Goal: Task Accomplishment & Management: Manage account settings

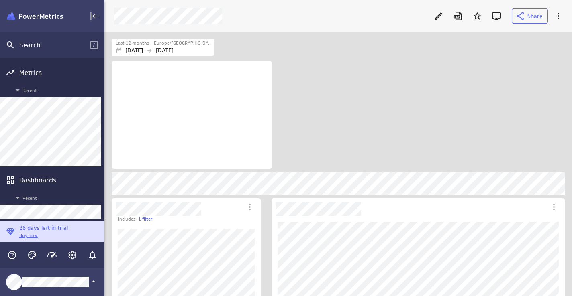
scroll to position [297, 468]
click at [436, 17] on icon "Edit" at bounding box center [439, 16] width 10 height 10
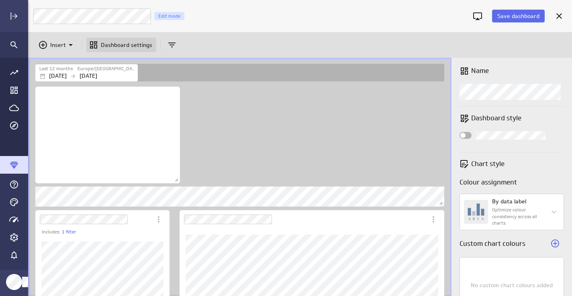
click at [110, 46] on p "Dashboard settings" at bounding box center [126, 45] width 51 height 8
click at [112, 43] on p "Dashboard settings" at bounding box center [126, 45] width 51 height 8
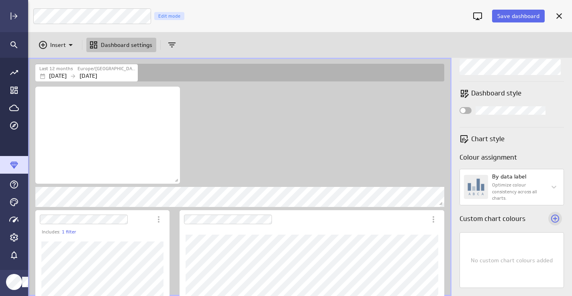
click at [551, 218] on icon "Add custom colour" at bounding box center [555, 219] width 8 height 8
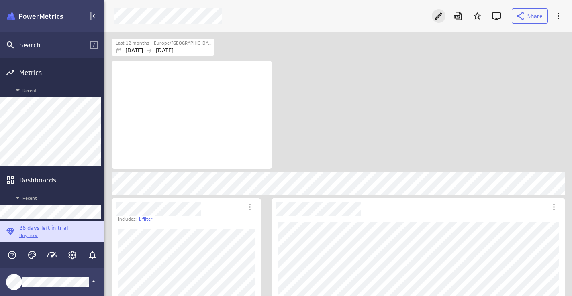
click at [435, 18] on icon "Edit" at bounding box center [439, 16] width 10 height 10
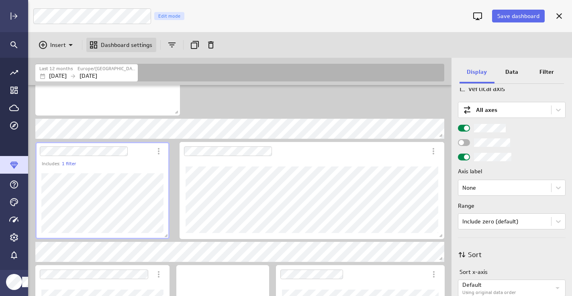
click at [119, 42] on p "Dashboard settings" at bounding box center [126, 45] width 51 height 8
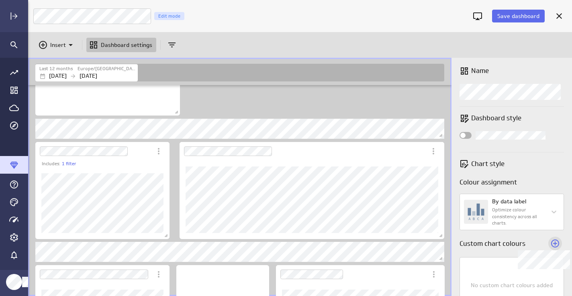
click at [553, 243] on icon "Widget Properties" at bounding box center [555, 244] width 10 height 10
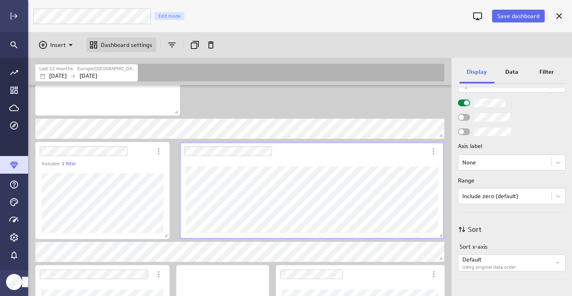
click at [133, 44] on p "Dashboard settings" at bounding box center [126, 45] width 51 height 8
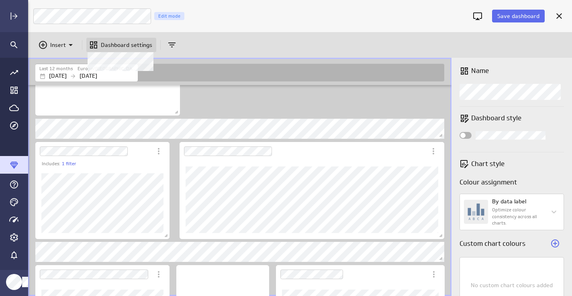
click at [130, 44] on p "Dashboard settings" at bounding box center [126, 45] width 51 height 8
click at [559, 15] on icon "Cancel" at bounding box center [559, 16] width 6 height 6
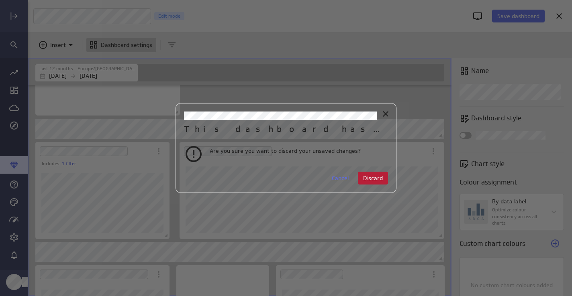
click at [376, 180] on span "Discard" at bounding box center [373, 178] width 20 height 7
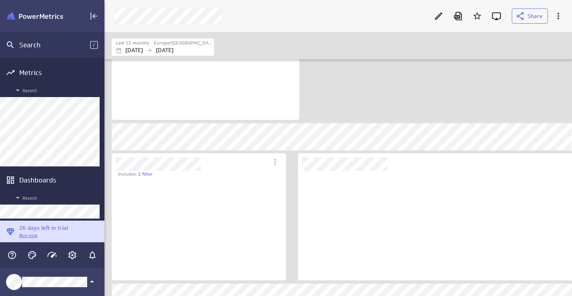
scroll to position [4, 4]
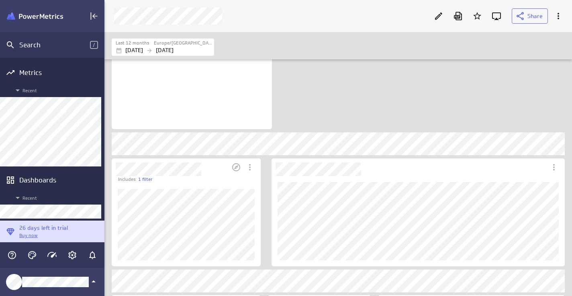
click at [255, 257] on div "Dashboard Widget" at bounding box center [186, 225] width 149 height 84
click at [438, 14] on icon "Edit" at bounding box center [439, 16] width 10 height 10
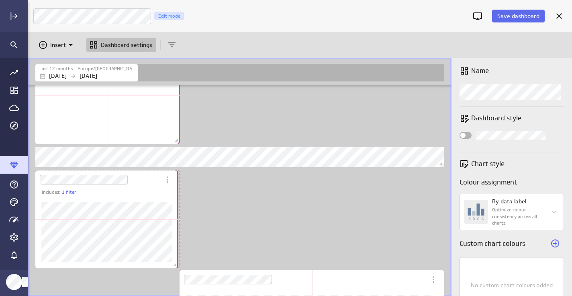
drag, startPoint x: 167, startPoint y: 265, endPoint x: 176, endPoint y: 266, distance: 8.9
click at [176, 266] on span "Dashboard content with 21 widgets" at bounding box center [176, 266] width 8 height 8
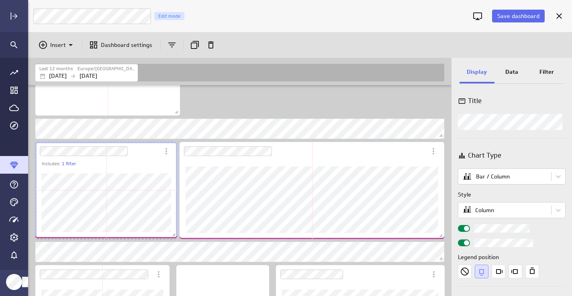
click at [175, 234] on span "Dashboard content with 21 widgets" at bounding box center [175, 236] width 8 height 8
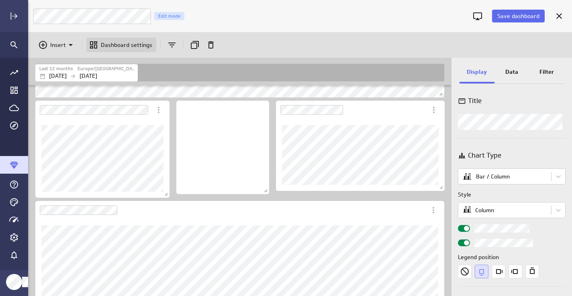
click at [115, 47] on p "Dashboard settings" at bounding box center [126, 45] width 51 height 8
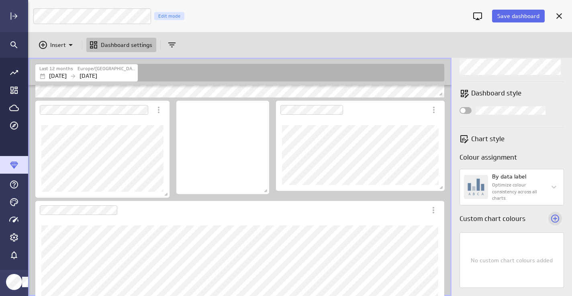
click at [553, 216] on icon "Add custom colour" at bounding box center [555, 219] width 10 height 10
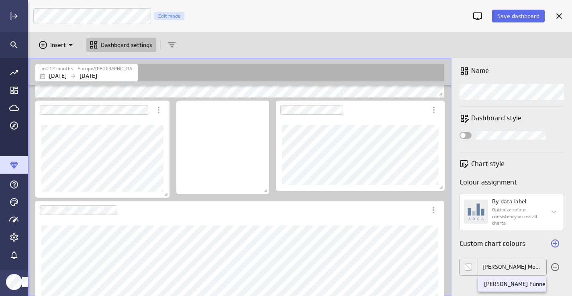
type input "[PERSON_NAME] Moon Funne"
click at [514, 288] on li "[PERSON_NAME] Funnel Count" at bounding box center [512, 284] width 68 height 15
click at [554, 243] on icon "Add custom colour" at bounding box center [555, 244] width 8 height 8
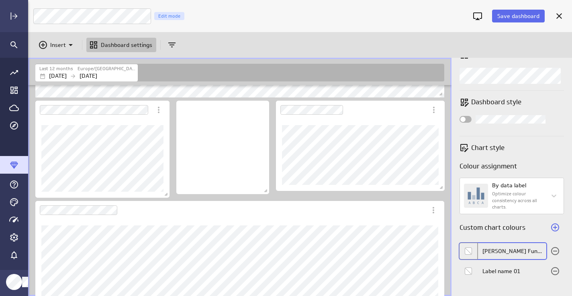
click at [466, 250] on img "Colorpicker with the color var(--semantic-primary-base) selected." at bounding box center [468, 251] width 7 height 7
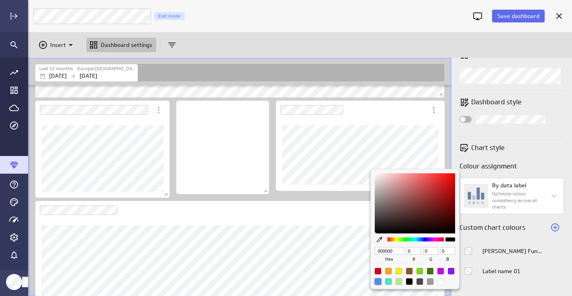
click at [379, 281] on div at bounding box center [378, 282] width 6 height 6
type input "4A90E2"
type input "74"
type input "144"
type input "226"
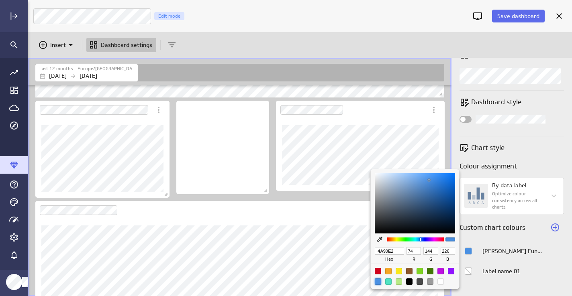
click at [441, 270] on div at bounding box center [440, 271] width 6 height 6
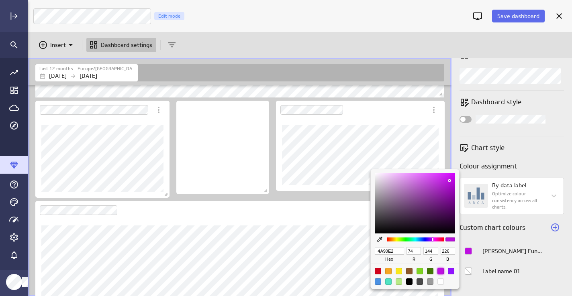
type input "BD10E0"
type input "189"
type input "16"
type input "224"
click at [551, 149] on div at bounding box center [286, 148] width 572 height 296
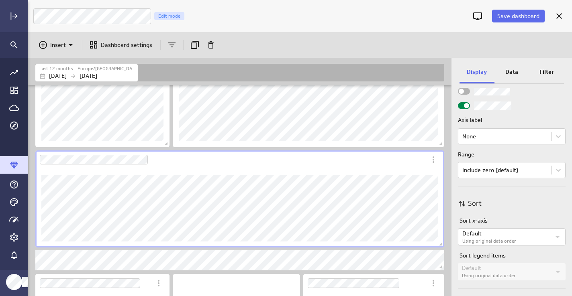
scroll to position [484, 0]
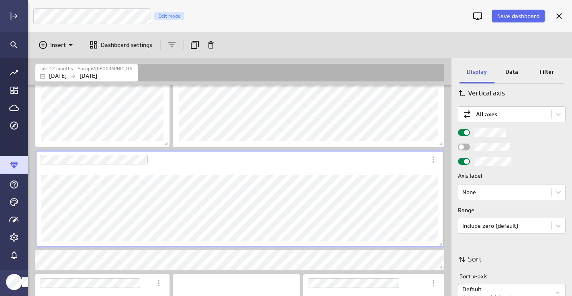
click at [462, 160] on div "Widget Properties" at bounding box center [464, 161] width 12 height 7
click at [0, 0] on input "Widget Properties" at bounding box center [0, 0] width 0 height 0
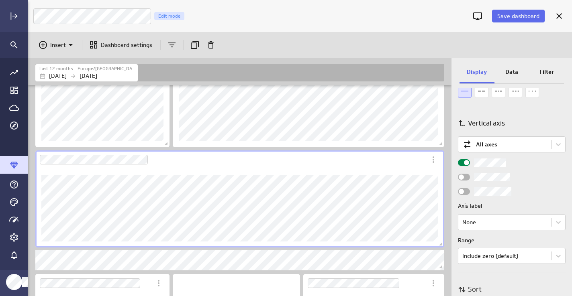
scroll to position [471, 0]
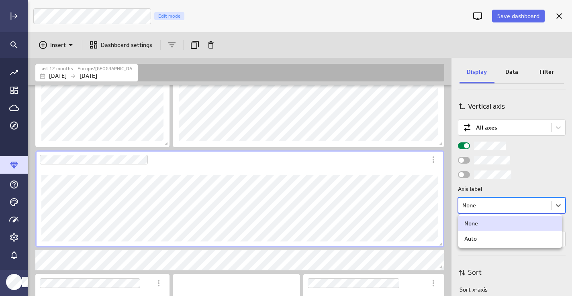
click at [518, 206] on body "Save dashboard [PERSON_NAME] Moon Marketing Edit mode Insert Dashboard settings…" at bounding box center [286, 148] width 572 height 296
click at [493, 244] on div "Auto" at bounding box center [510, 238] width 104 height 15
click at [472, 203] on body "Save dashboard [PERSON_NAME] Moon Marketing Edit mode Insert Dashboard settings…" at bounding box center [286, 148] width 572 height 296
click at [473, 220] on div "None" at bounding box center [471, 223] width 14 height 7
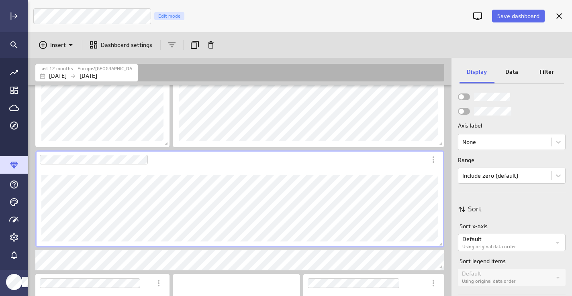
scroll to position [534, 0]
click at [117, 45] on p "Dashboard settings" at bounding box center [126, 45] width 51 height 8
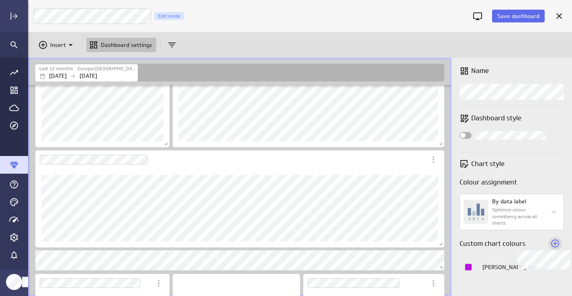
click at [556, 243] on icon "Widget Properties" at bounding box center [555, 244] width 10 height 10
type input "LM Ads LY AD Incom"
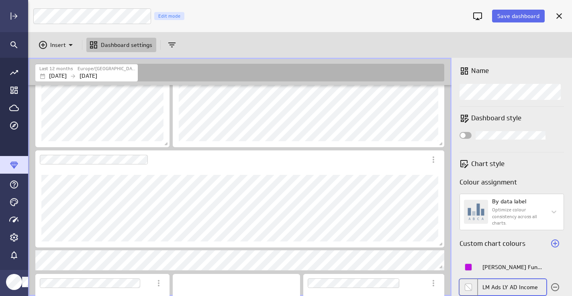
click at [465, 285] on img "Colorpicker with the color var(--semantic-primary-base) selected." at bounding box center [468, 287] width 7 height 7
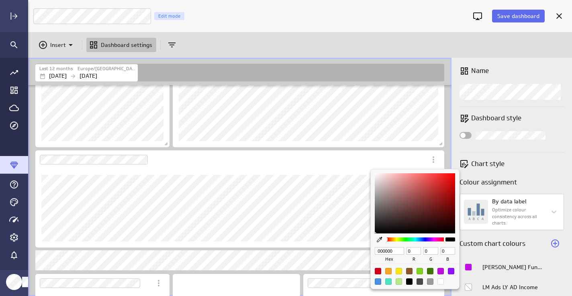
click at [440, 271] on div at bounding box center [440, 271] width 6 height 6
type input "BD10E0"
type input "189"
type input "16"
type input "224"
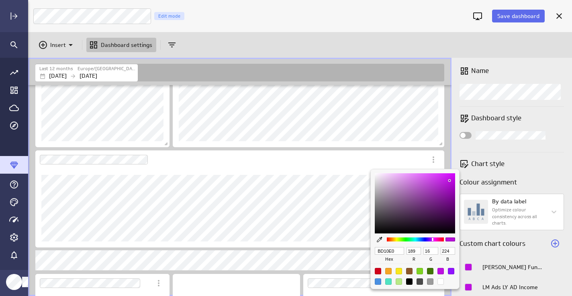
click at [558, 257] on div at bounding box center [286, 148] width 572 height 296
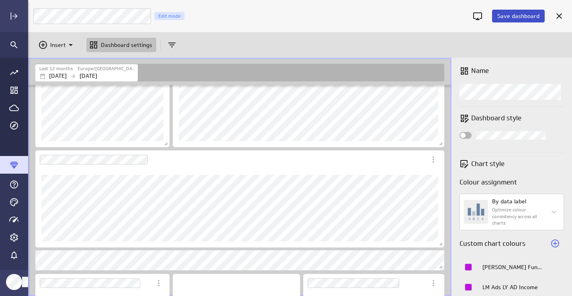
click at [505, 17] on span "Save dashboard" at bounding box center [518, 15] width 42 height 7
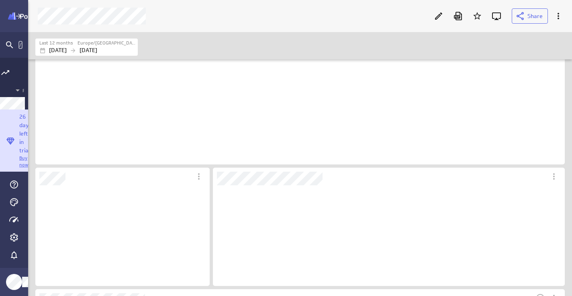
scroll to position [98, 331]
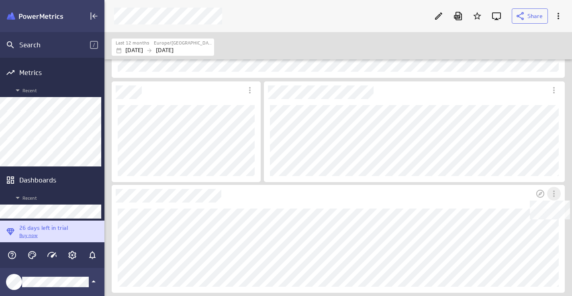
click at [554, 192] on icon "Dashboard Widget" at bounding box center [554, 194] width 10 height 10
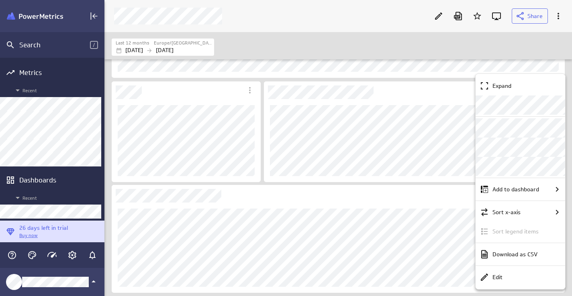
click at [538, 37] on div at bounding box center [286, 148] width 572 height 296
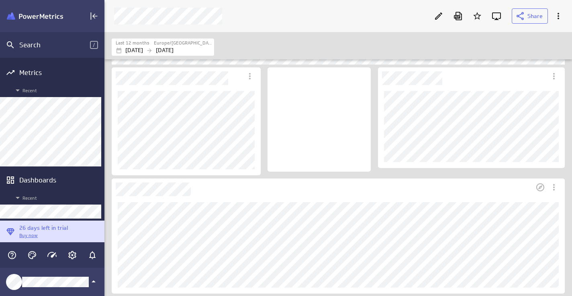
scroll to position [0, 0]
